Goal: Task Accomplishment & Management: Manage account settings

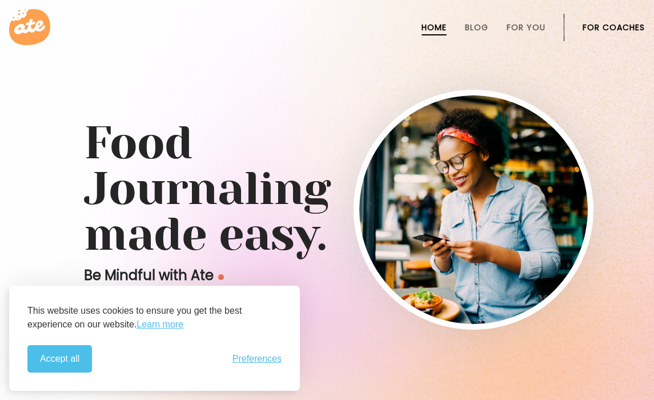
click at [596, 26] on link "For Coaches" at bounding box center [614, 27] width 62 height 9
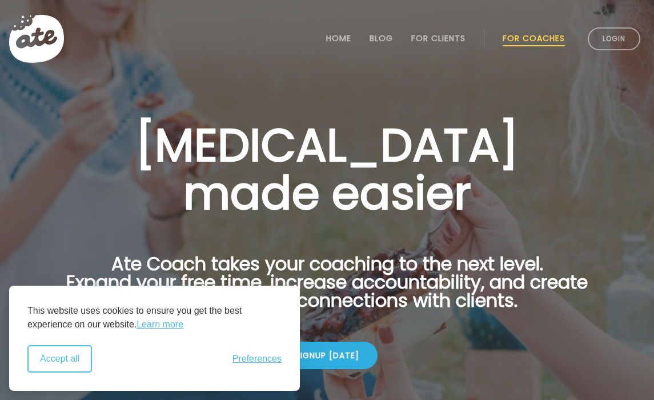
click at [81, 353] on button "Accept all" at bounding box center [59, 358] width 65 height 27
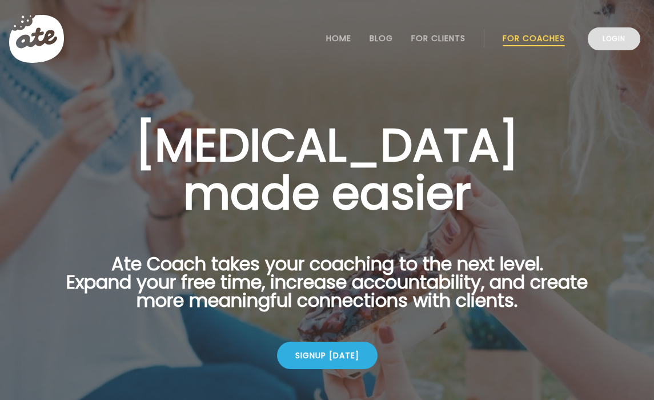
click at [603, 34] on link "Login" at bounding box center [614, 38] width 53 height 23
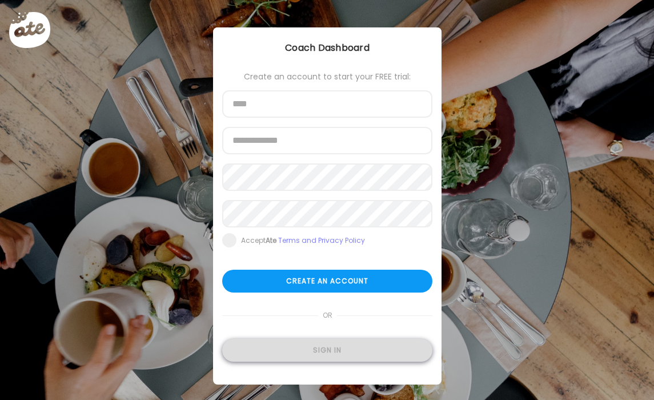
type input "**********"
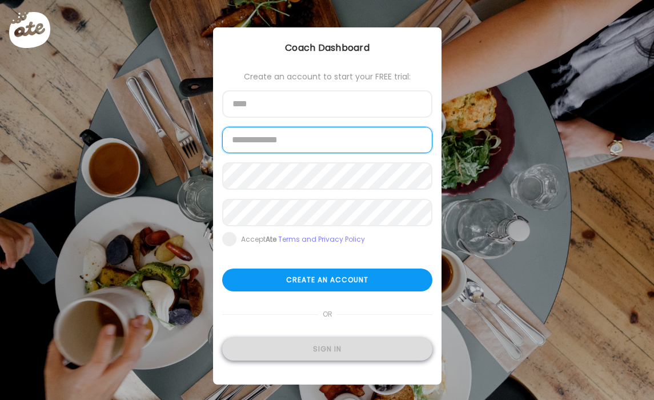
type input "**********"
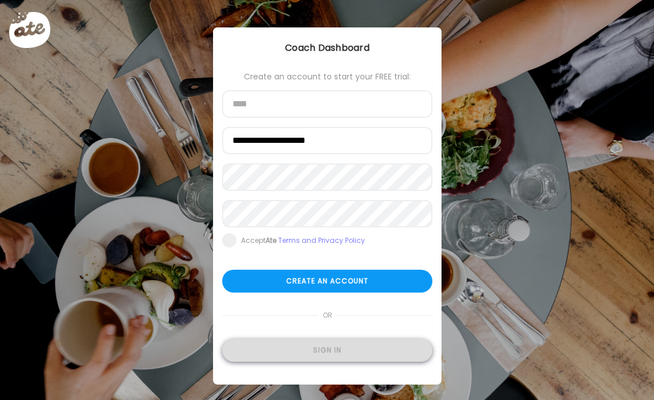
click at [351, 348] on div "Sign in" at bounding box center [327, 350] width 210 height 23
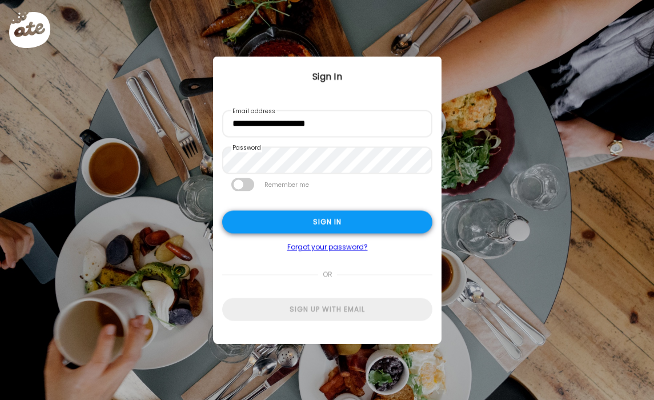
click at [278, 215] on div "Sign in" at bounding box center [327, 222] width 210 height 23
type input "**********"
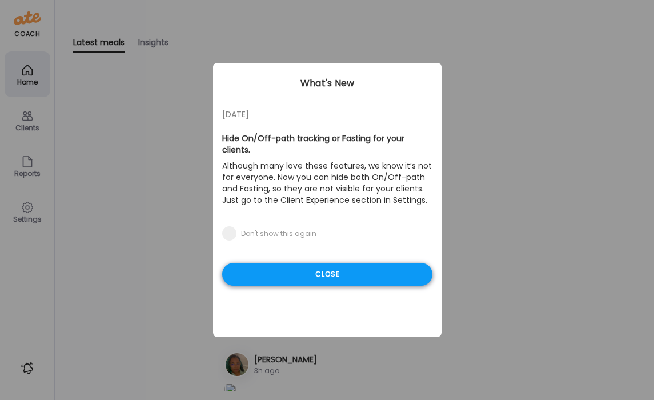
click at [313, 264] on div "Close" at bounding box center [327, 274] width 210 height 23
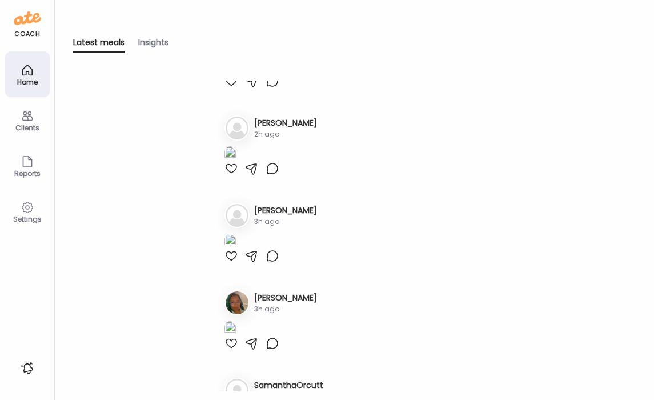
scroll to position [62, 0]
click at [236, 74] on img at bounding box center [229, 66] width 11 height 15
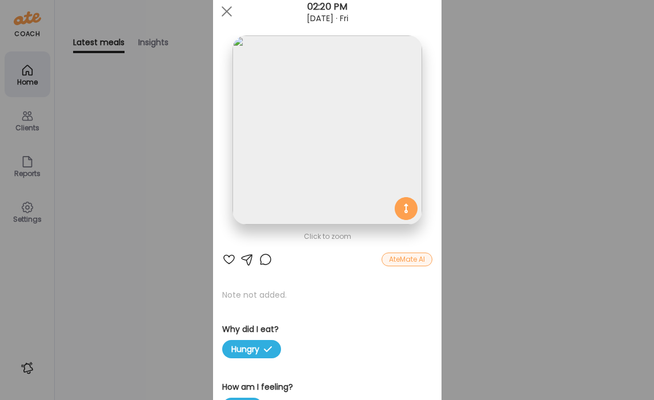
scroll to position [38, 0]
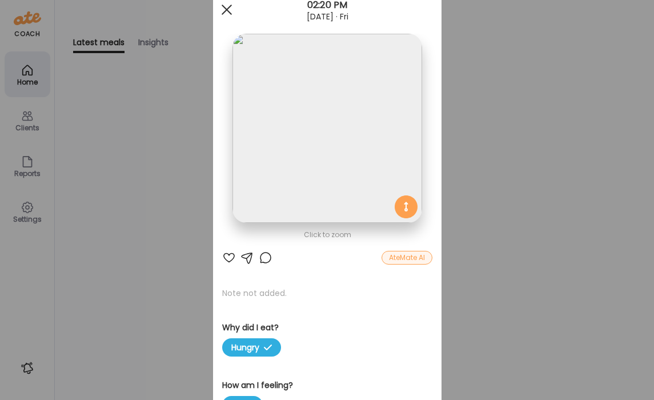
click at [229, 11] on span at bounding box center [226, 10] width 10 height 10
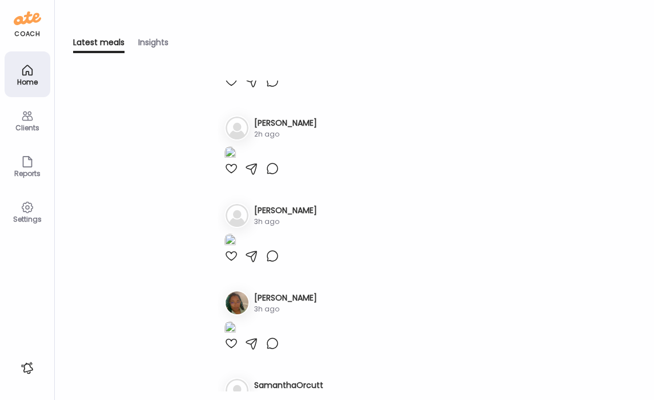
click at [34, 129] on div "Clients" at bounding box center [27, 127] width 41 height 7
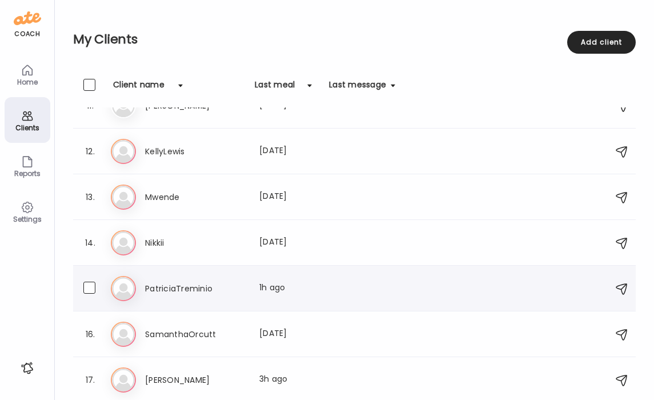
click at [215, 292] on h3 "PatriciaTreminio" at bounding box center [195, 289] width 101 height 14
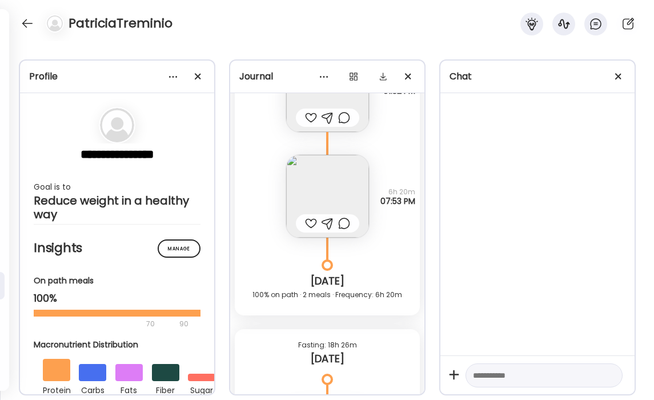
scroll to position [11283, 0]
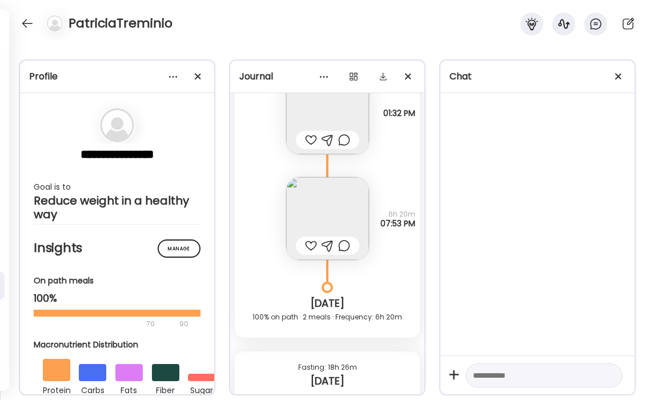
click at [347, 205] on img at bounding box center [327, 218] width 83 height 83
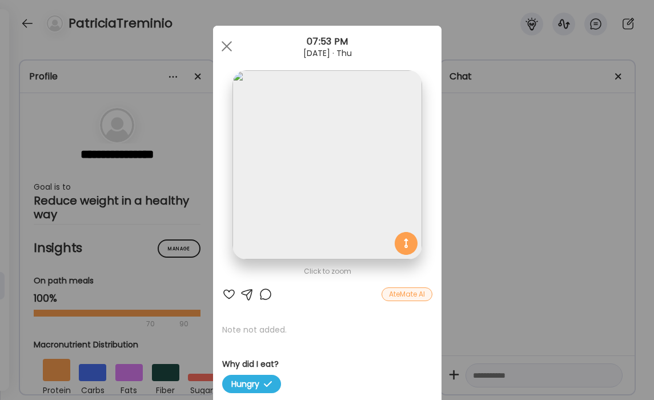
scroll to position [0, 0]
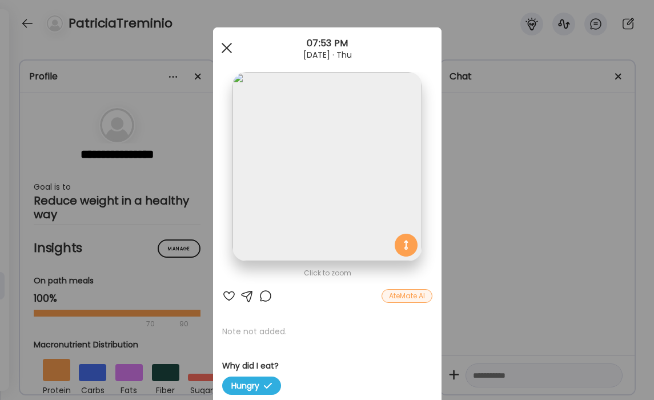
click at [230, 51] on span at bounding box center [226, 48] width 10 height 10
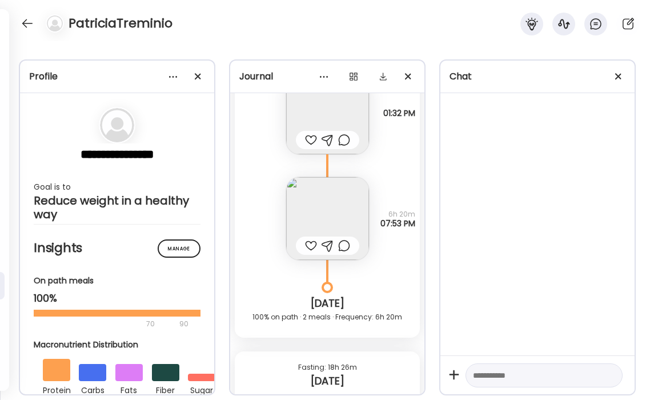
scroll to position [11205, 0]
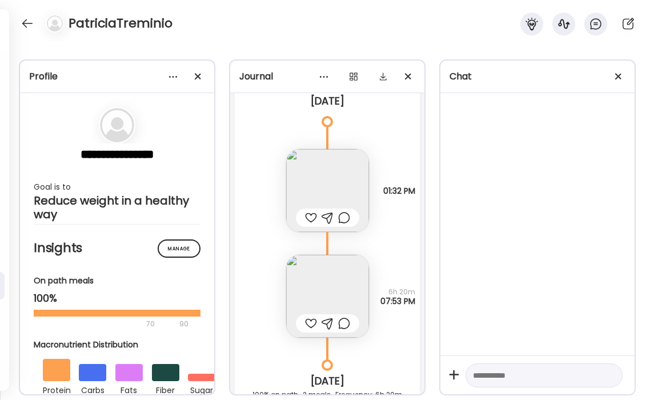
click at [319, 175] on img at bounding box center [327, 190] width 83 height 83
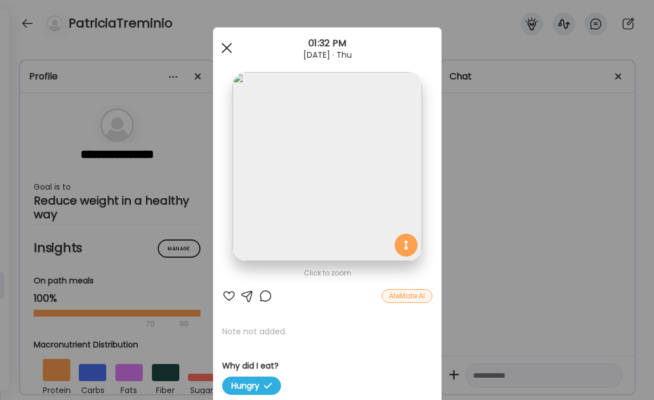
click at [225, 51] on div at bounding box center [226, 48] width 23 height 23
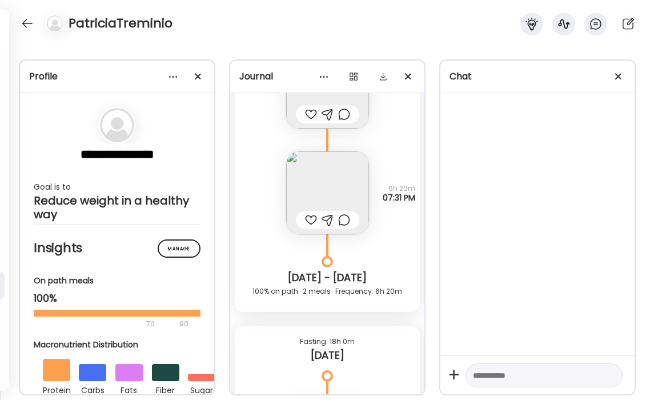
scroll to position [10950, 0]
click at [310, 172] on img at bounding box center [327, 193] width 83 height 83
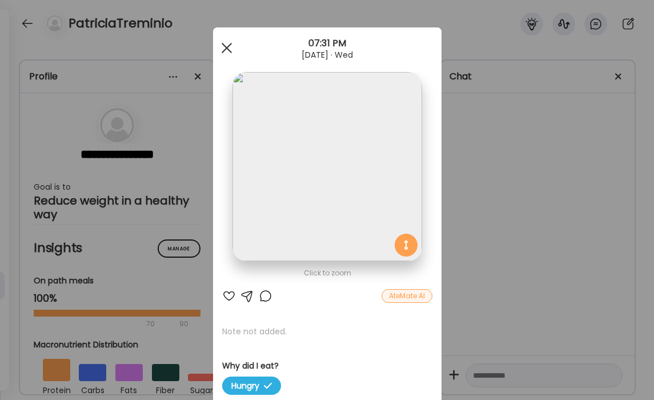
click at [227, 46] on span at bounding box center [226, 48] width 10 height 10
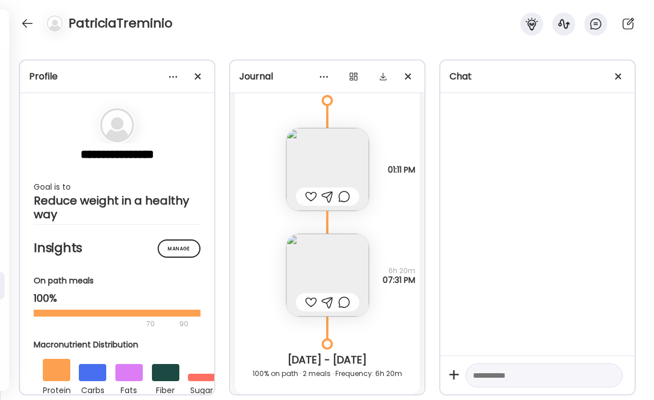
scroll to position [10844, 0]
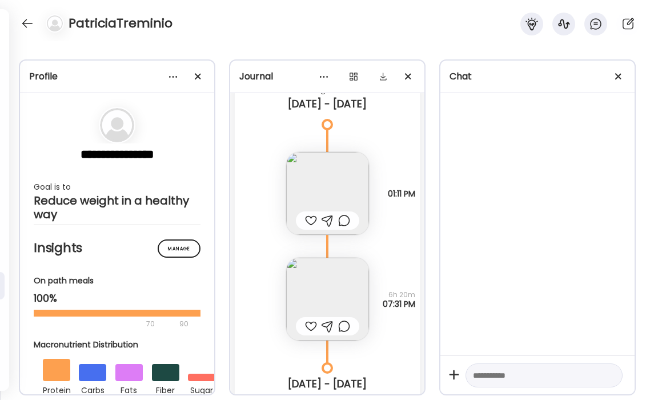
click at [342, 185] on img at bounding box center [327, 193] width 83 height 83
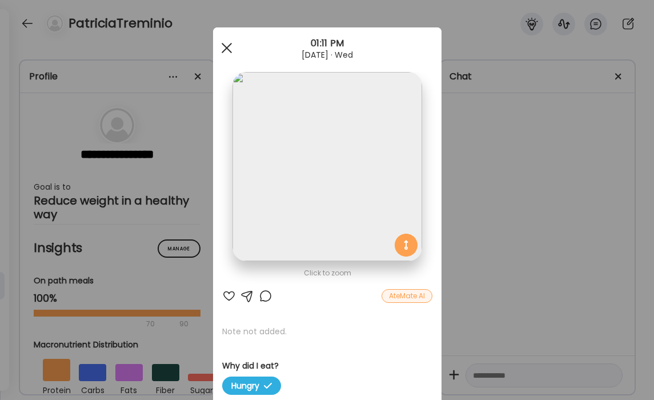
click at [224, 46] on span at bounding box center [226, 48] width 10 height 10
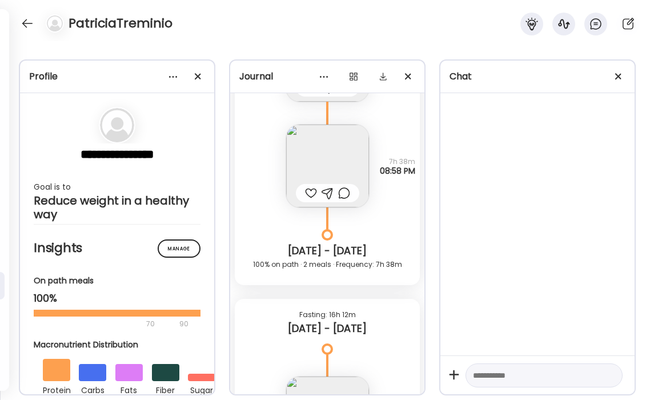
scroll to position [10618, 0]
click at [324, 179] on img at bounding box center [327, 167] width 83 height 83
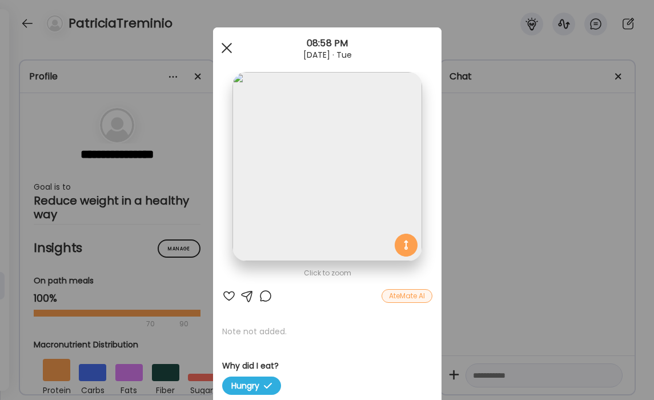
click at [229, 47] on div at bounding box center [226, 48] width 23 height 23
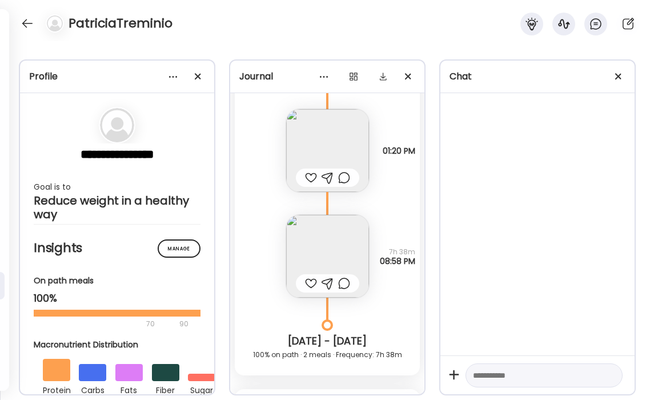
scroll to position [10524, 0]
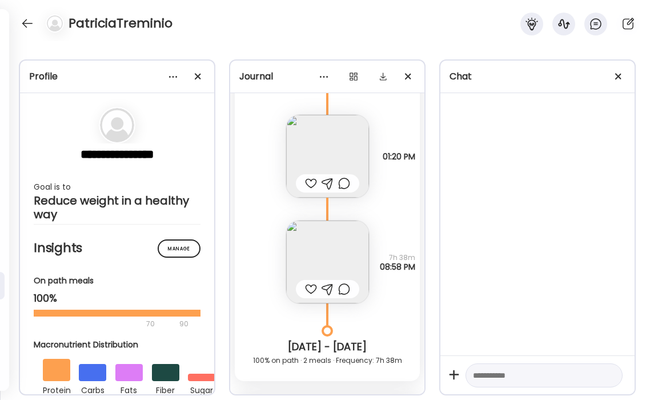
click at [339, 142] on img at bounding box center [327, 156] width 83 height 83
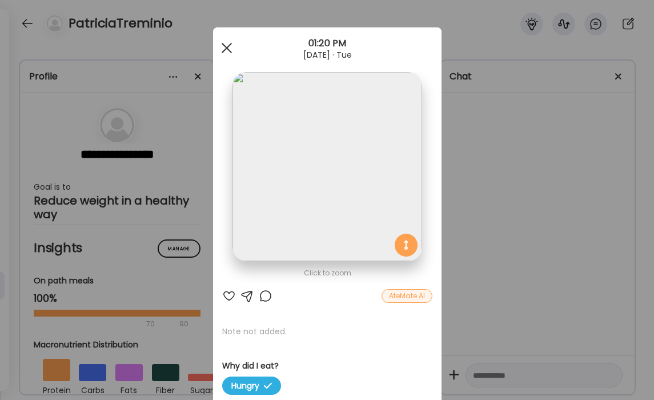
click at [226, 47] on span at bounding box center [226, 48] width 10 height 10
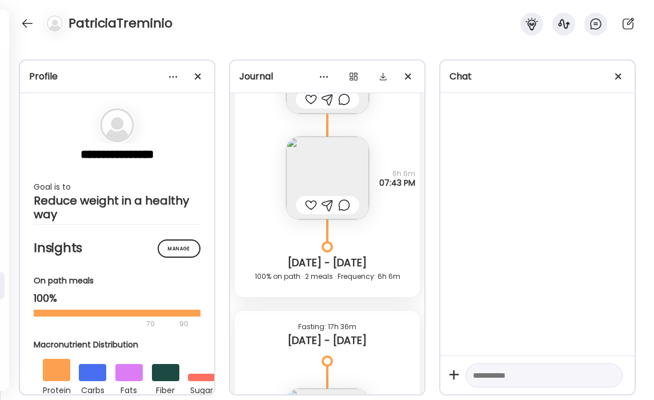
scroll to position [10246, 0]
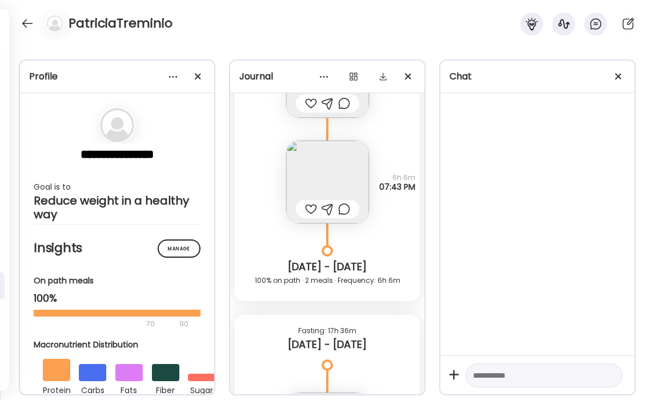
click at [334, 171] on img at bounding box center [327, 182] width 83 height 83
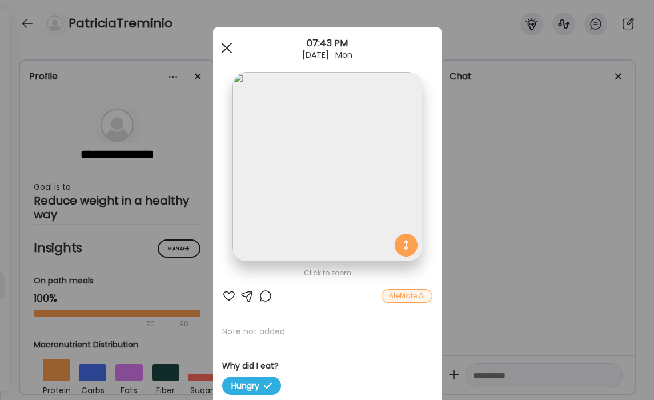
click at [226, 45] on div at bounding box center [226, 48] width 23 height 23
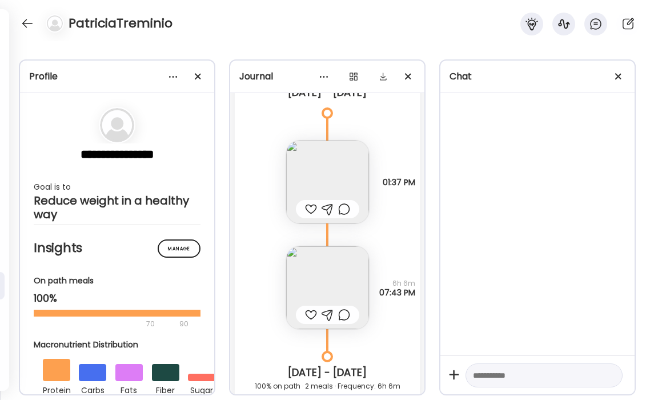
scroll to position [10137, 0]
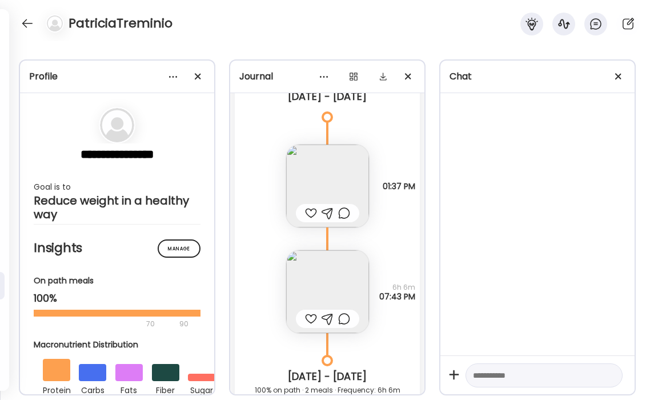
click at [314, 170] on img at bounding box center [327, 186] width 83 height 83
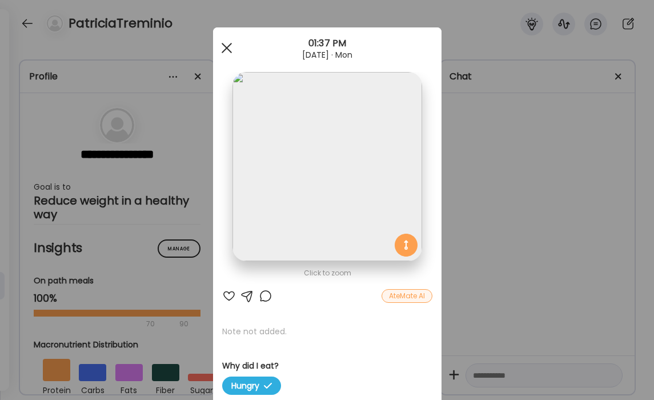
click at [227, 43] on div at bounding box center [226, 48] width 23 height 23
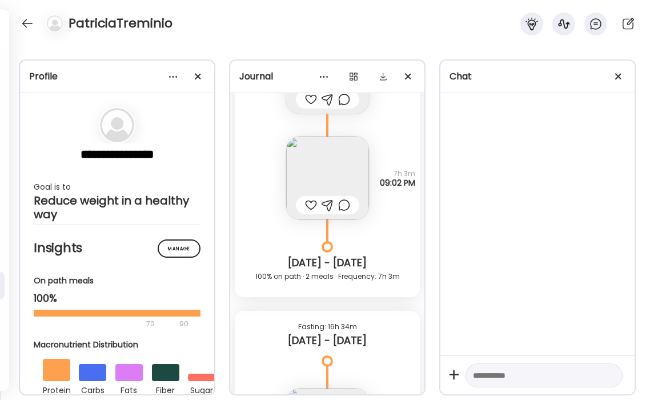
scroll to position [9887, 0]
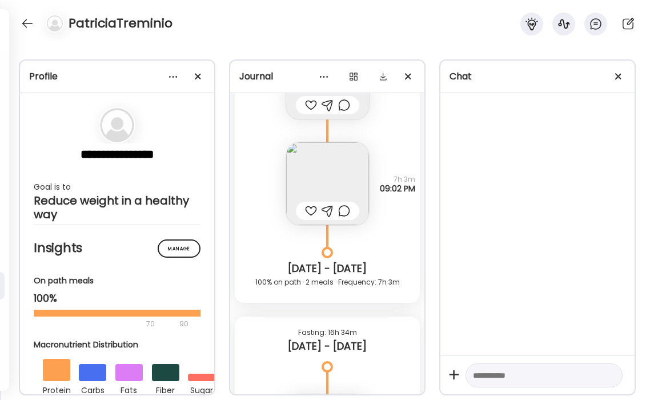
click at [324, 162] on img at bounding box center [327, 183] width 83 height 83
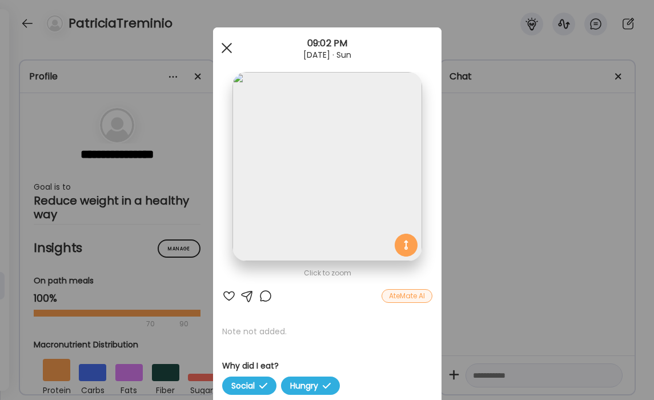
click at [227, 47] on span at bounding box center [226, 48] width 10 height 10
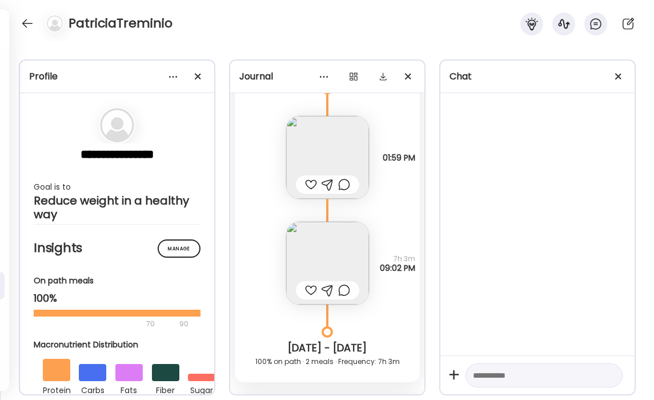
scroll to position [9807, 0]
click at [343, 146] on img at bounding box center [327, 158] width 83 height 83
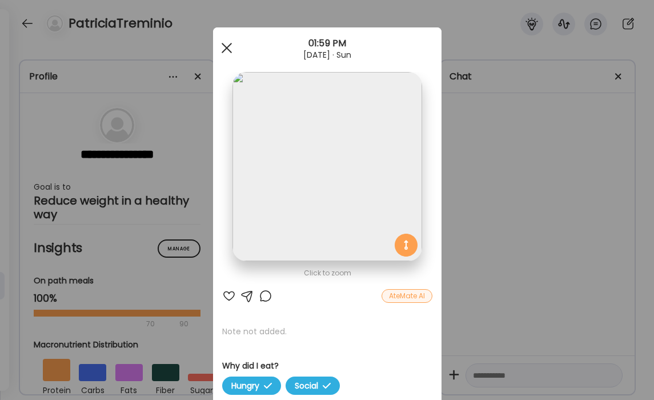
click at [226, 42] on div at bounding box center [226, 48] width 23 height 23
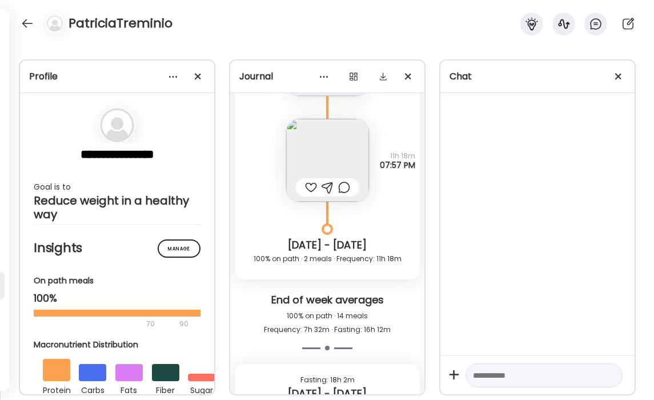
scroll to position [9455, 0]
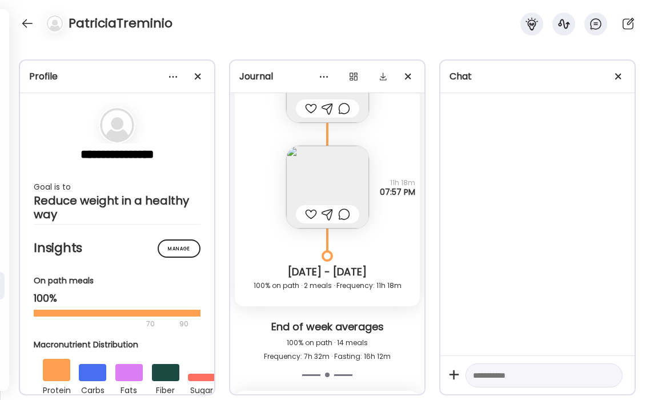
click at [343, 183] on img at bounding box center [327, 187] width 83 height 83
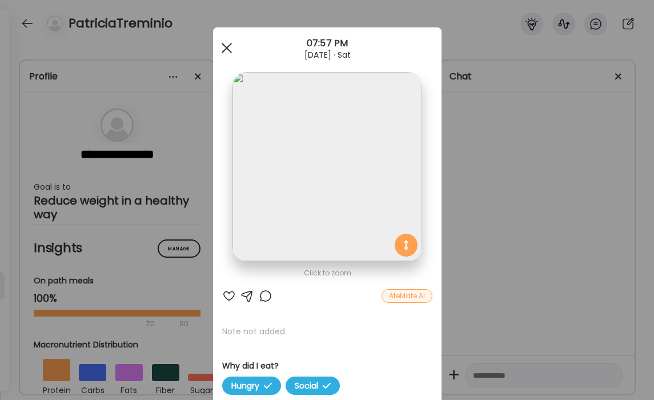
click at [228, 51] on div at bounding box center [226, 48] width 23 height 23
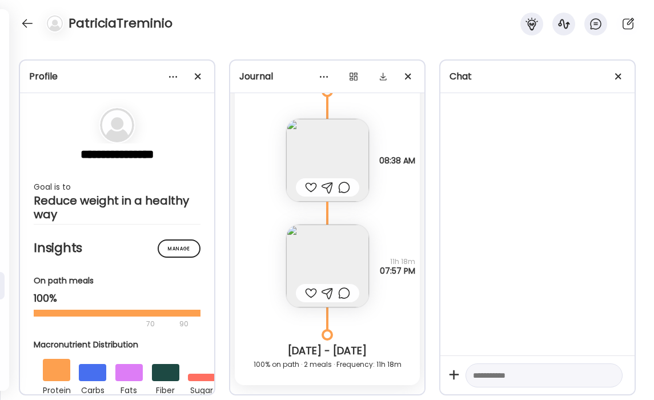
scroll to position [9376, 0]
click at [310, 152] on img at bounding box center [327, 160] width 83 height 83
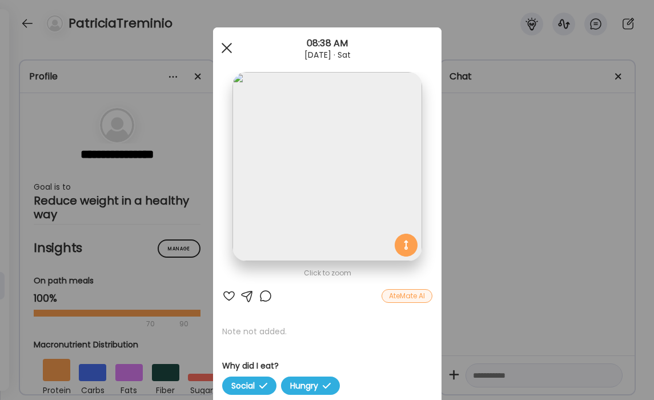
click at [228, 46] on div at bounding box center [226, 48] width 23 height 23
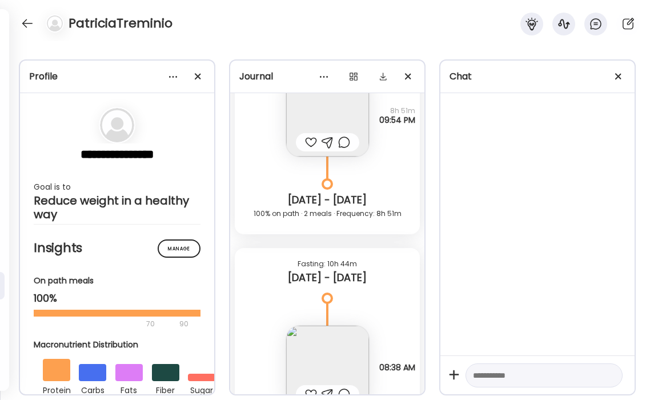
scroll to position [9097, 0]
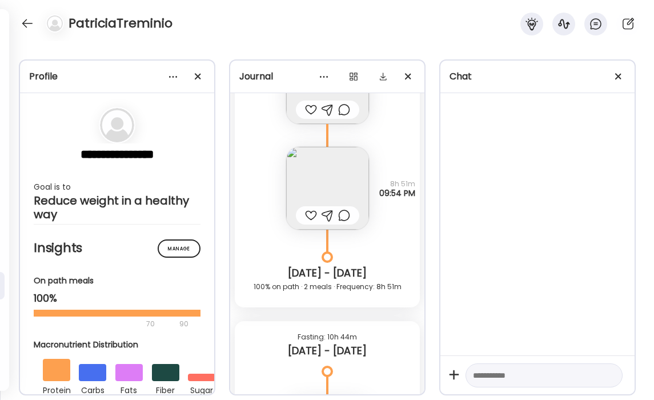
click at [335, 170] on img at bounding box center [327, 188] width 83 height 83
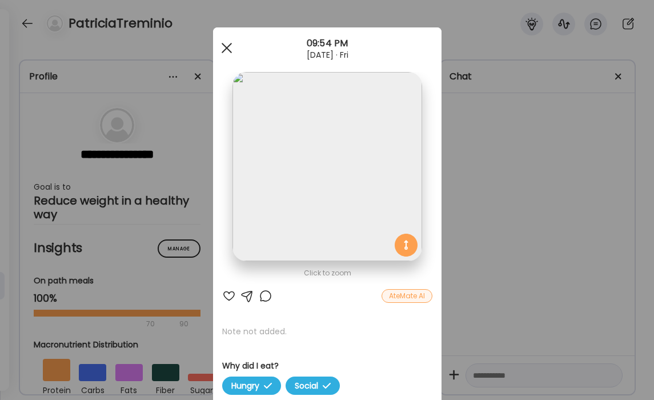
click at [226, 47] on span at bounding box center [226, 48] width 10 height 10
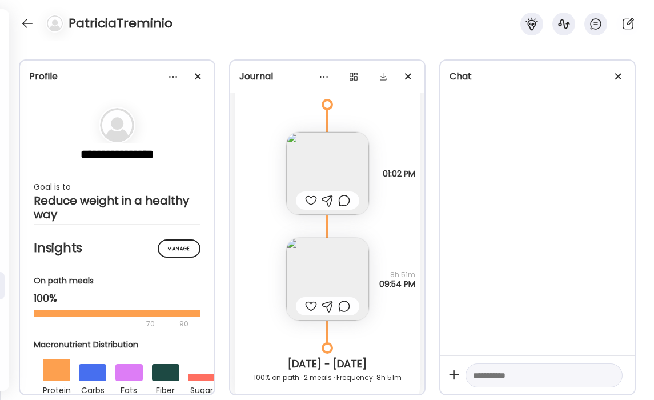
scroll to position [9004, 0]
click at [308, 159] on img at bounding box center [327, 175] width 83 height 83
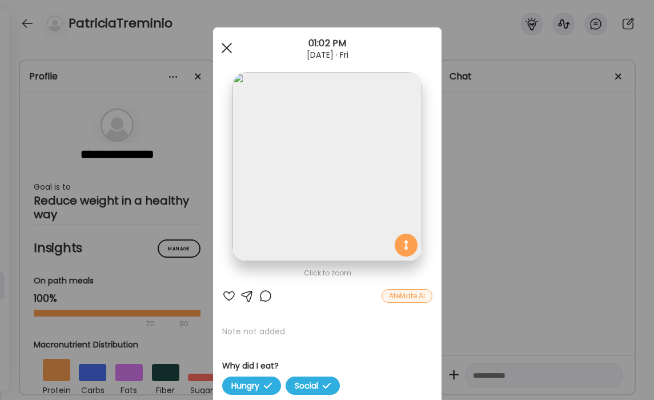
click at [223, 46] on div at bounding box center [226, 48] width 23 height 23
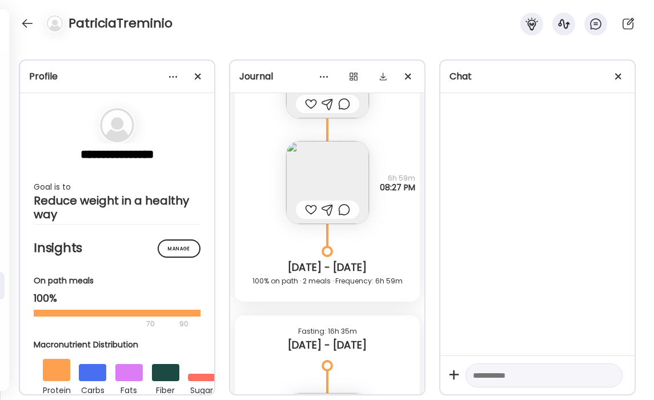
scroll to position [8726, 0]
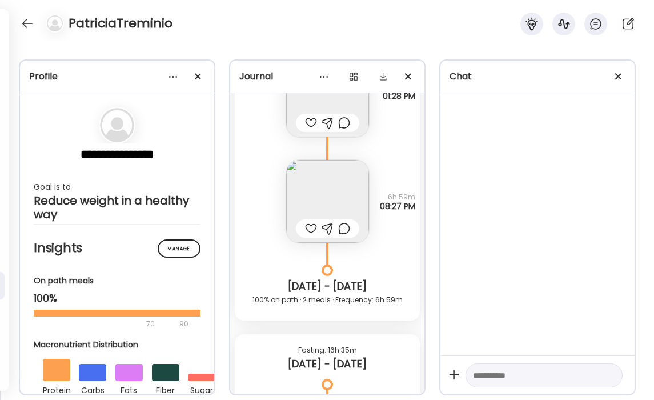
click at [318, 181] on img at bounding box center [327, 201] width 83 height 83
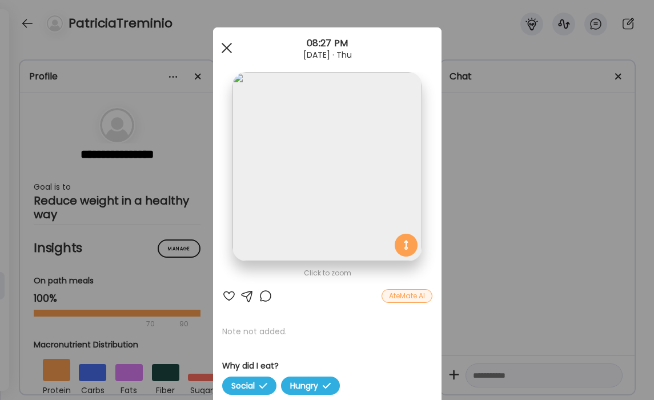
click at [228, 45] on span at bounding box center [226, 48] width 10 height 10
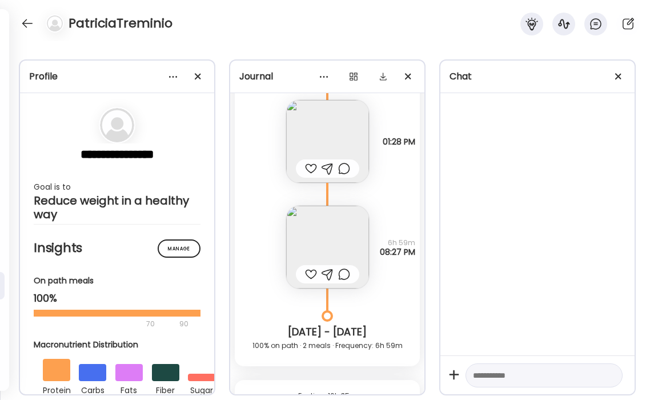
scroll to position [8667, 0]
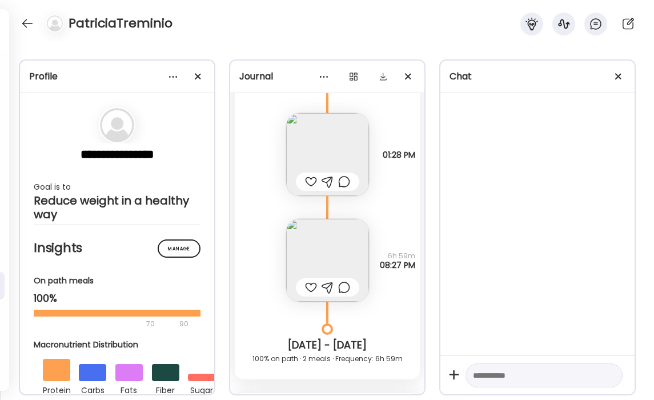
click at [320, 147] on img at bounding box center [327, 154] width 83 height 83
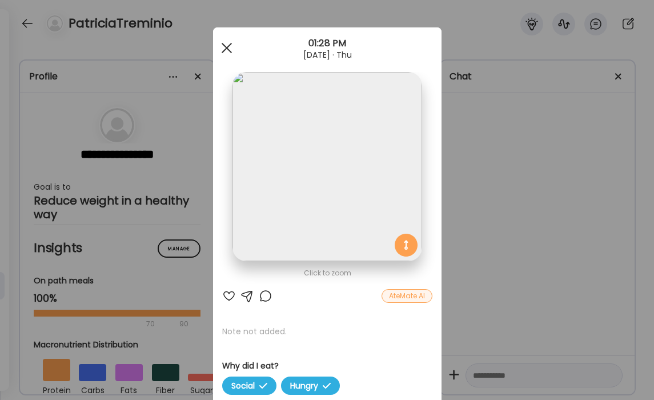
click at [225, 48] on span at bounding box center [226, 48] width 10 height 10
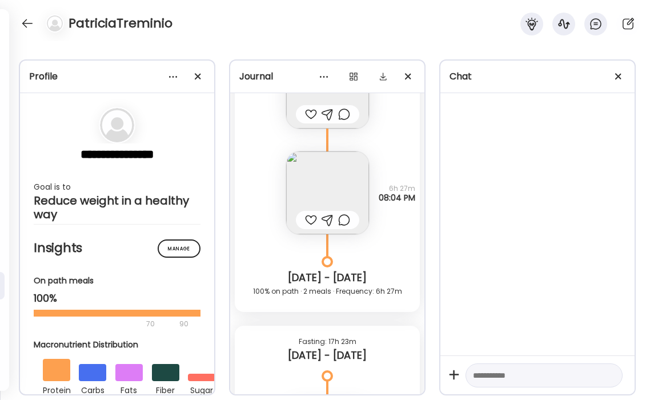
scroll to position [8377, 0]
click at [328, 186] on img at bounding box center [327, 193] width 83 height 83
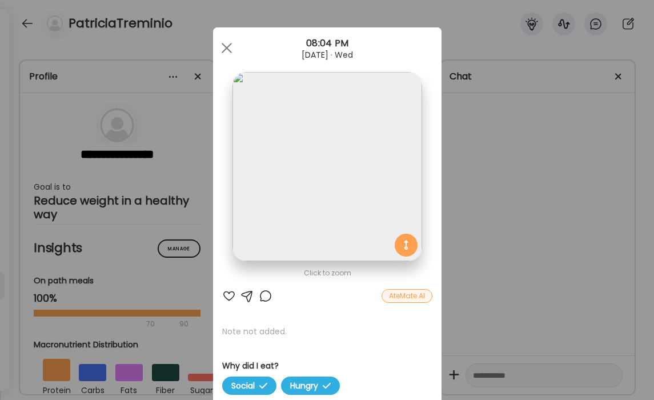
click at [228, 47] on div at bounding box center [226, 48] width 23 height 23
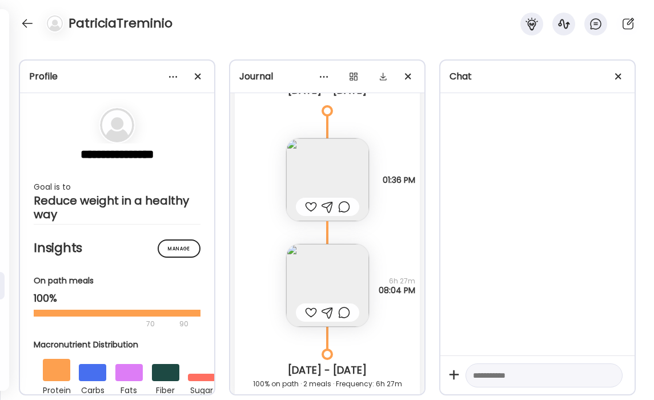
scroll to position [8284, 0]
click at [330, 172] on img at bounding box center [327, 180] width 83 height 83
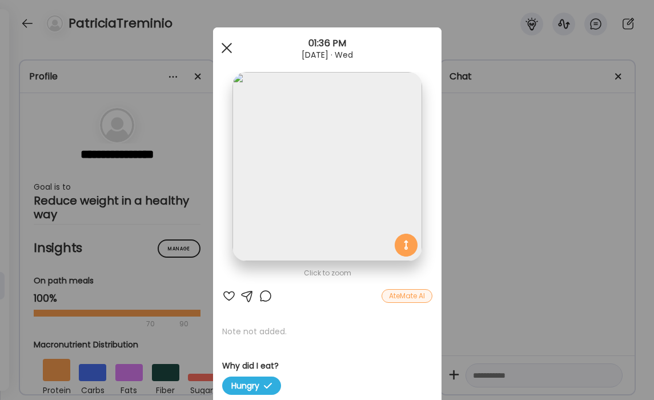
click at [231, 50] on div at bounding box center [226, 48] width 23 height 23
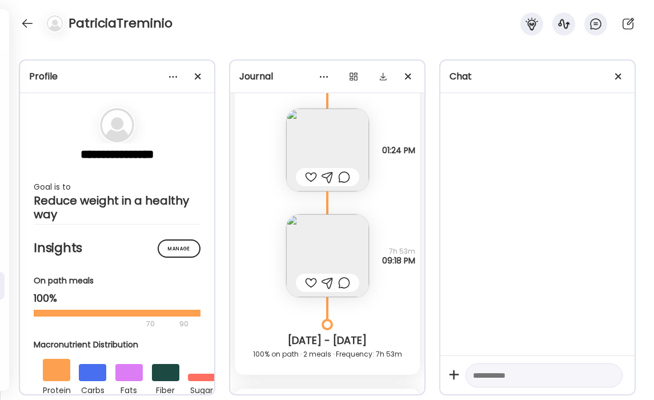
scroll to position [7913, 0]
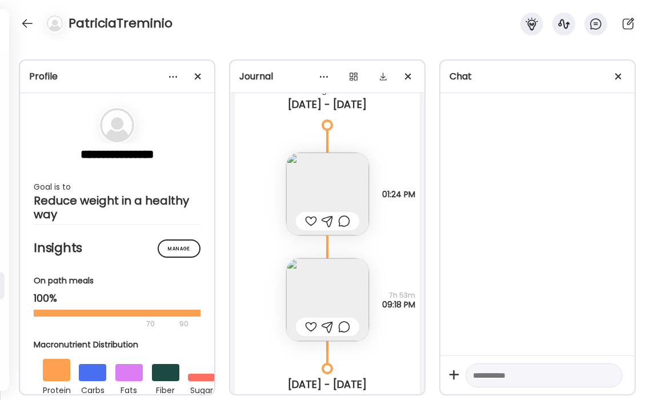
click at [352, 186] on img at bounding box center [327, 193] width 83 height 83
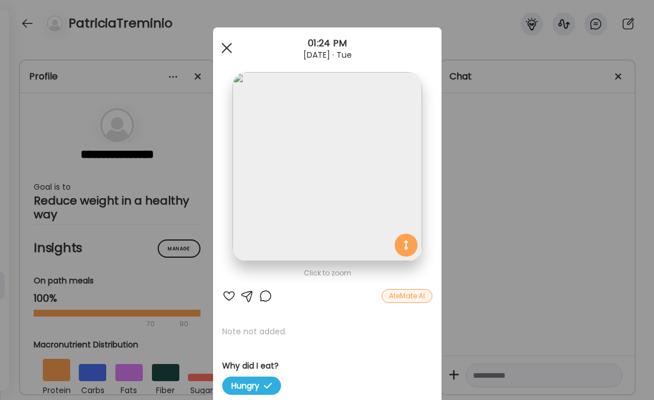
click at [226, 46] on div at bounding box center [226, 48] width 23 height 23
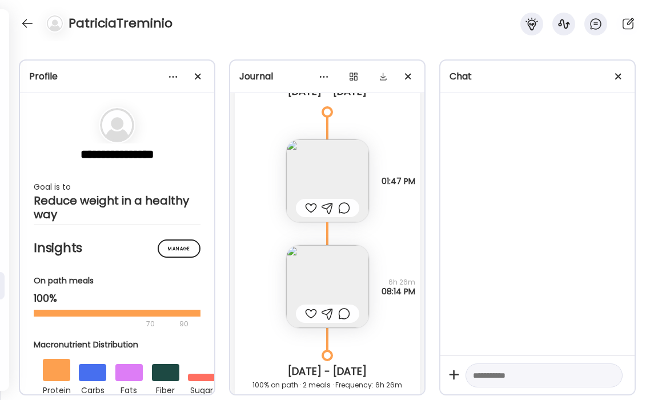
scroll to position [7563, 0]
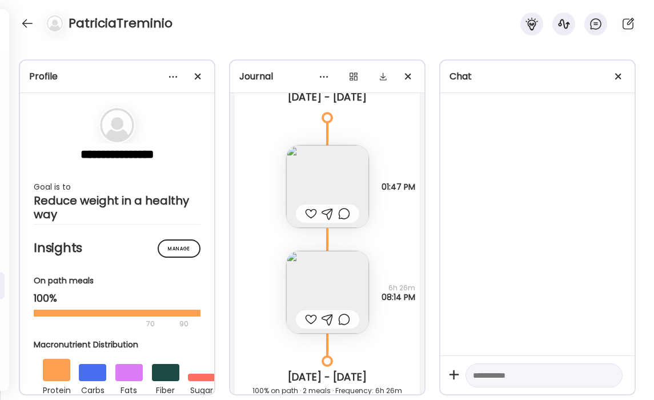
click at [339, 195] on img at bounding box center [327, 186] width 83 height 83
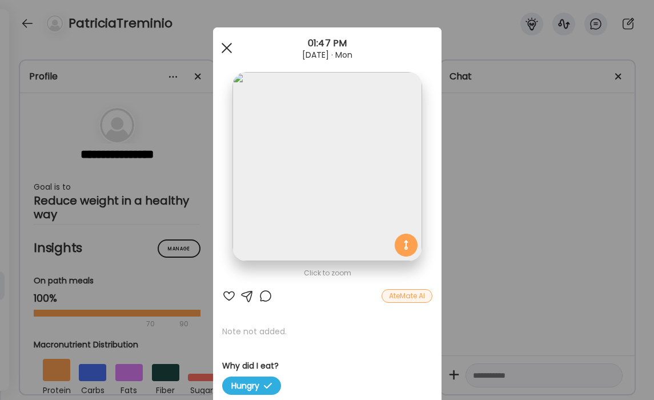
click at [227, 46] on span at bounding box center [226, 48] width 10 height 10
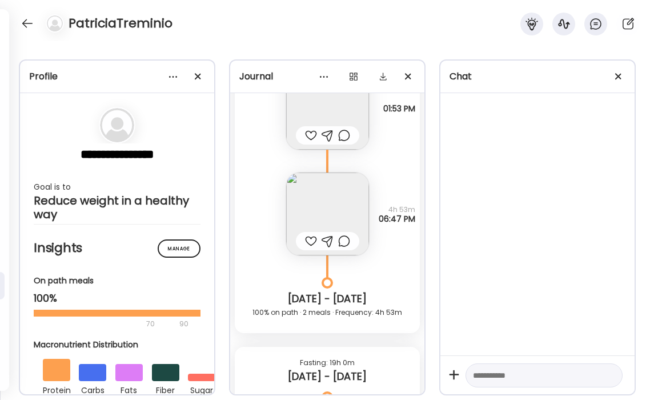
scroll to position [7272, 0]
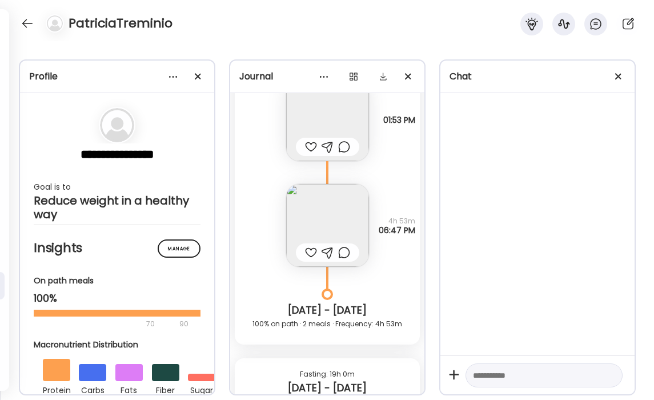
click at [320, 215] on img at bounding box center [327, 225] width 83 height 83
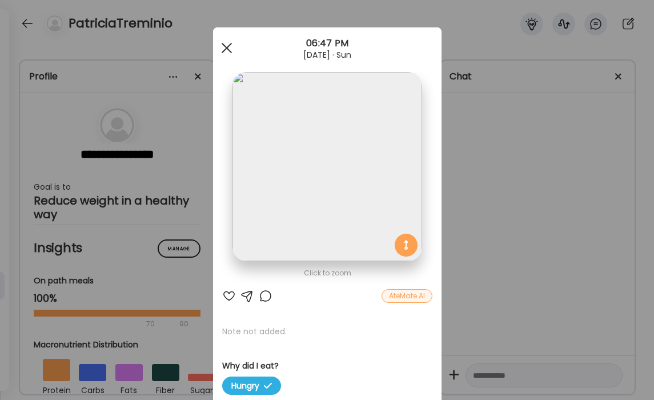
click at [224, 45] on span at bounding box center [226, 48] width 10 height 10
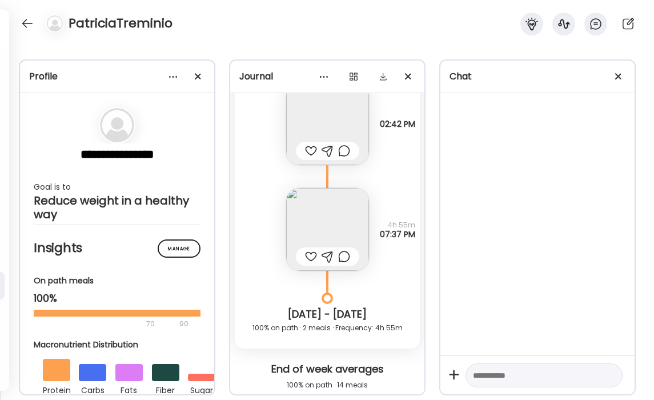
scroll to position [6819, 0]
